Goal: Find specific page/section: Find specific page/section

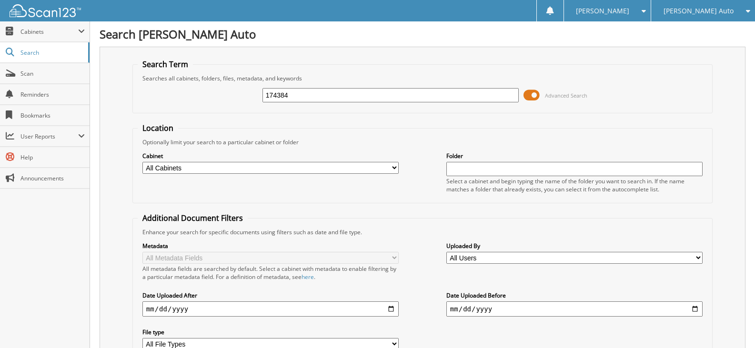
type input "174384"
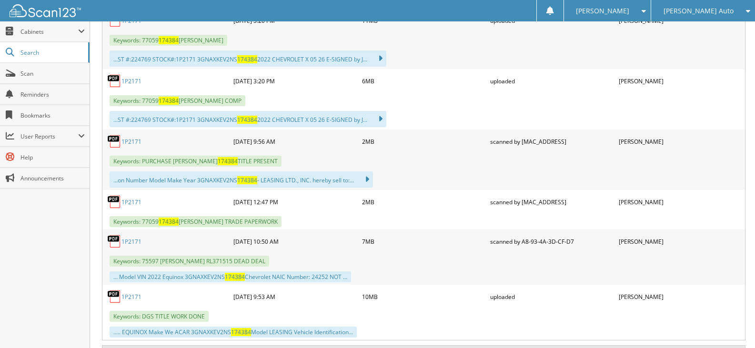
scroll to position [619, 0]
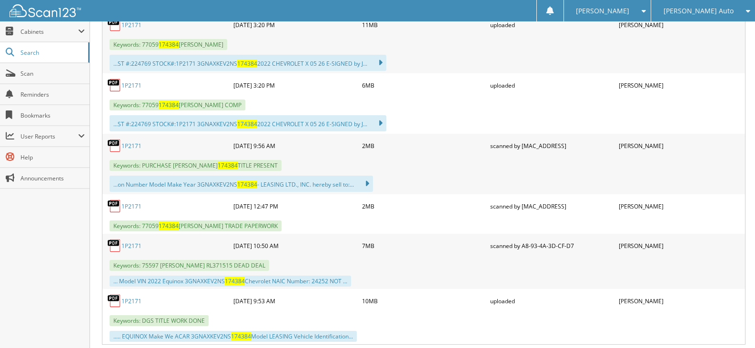
click at [61, 4] on img at bounding box center [45, 10] width 71 height 13
